Goal: Information Seeking & Learning: Learn about a topic

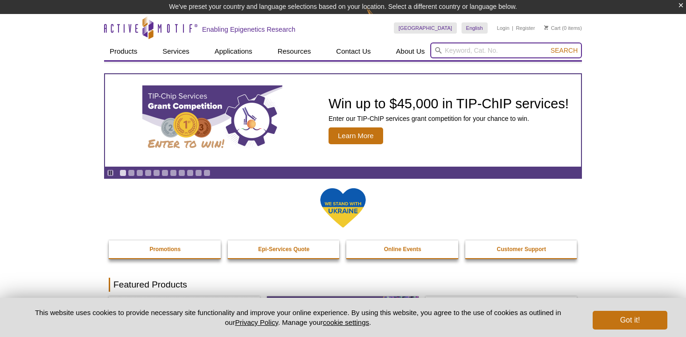
click at [459, 55] on input "search" at bounding box center [506, 50] width 152 height 16
type input "BRD2"
click at [548, 46] on button "Search" at bounding box center [564, 50] width 33 height 8
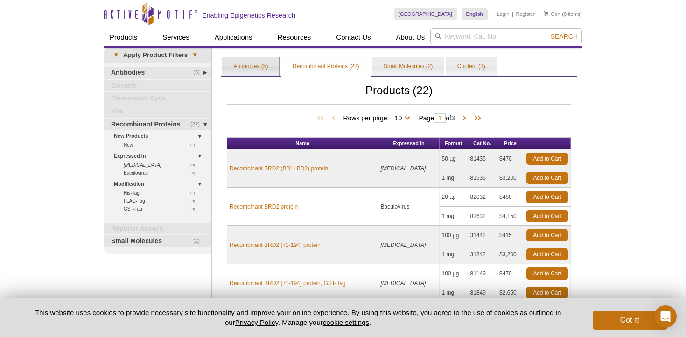
click at [266, 75] on link "Antibodies (5)" at bounding box center [250, 66] width 57 height 19
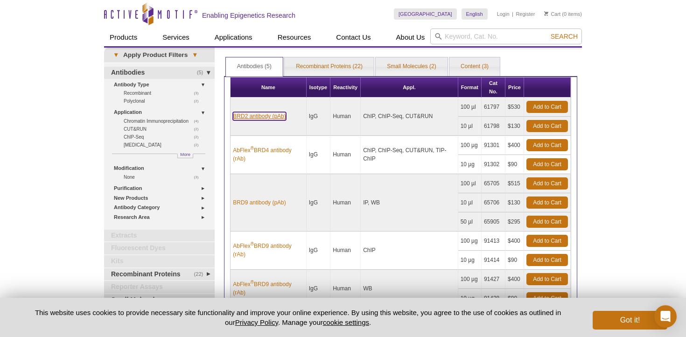
click at [268, 119] on link "BRD2 antibody (pAb)" at bounding box center [259, 116] width 53 height 8
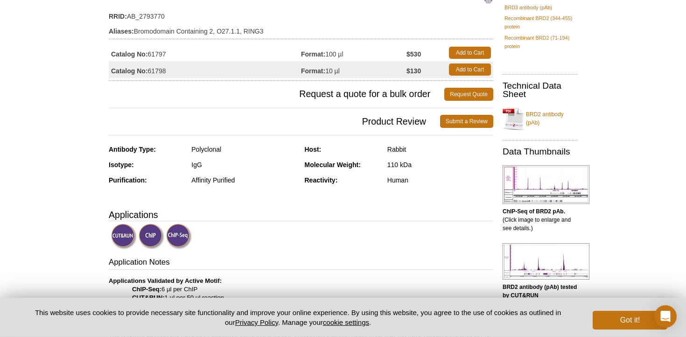
scroll to position [76, 0]
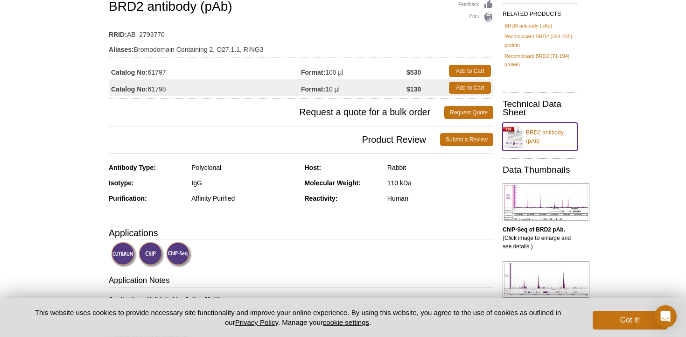
click at [538, 130] on link "BRD2 antibody (pAb)" at bounding box center [539, 137] width 75 height 28
